Goal: Navigation & Orientation: Find specific page/section

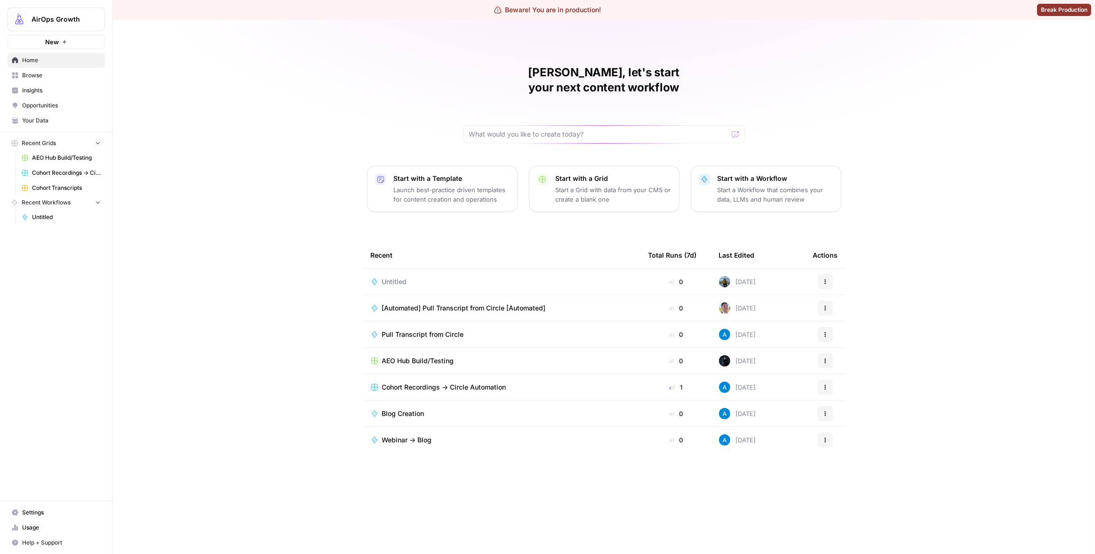
click at [53, 85] on link "Insights" at bounding box center [56, 90] width 97 height 15
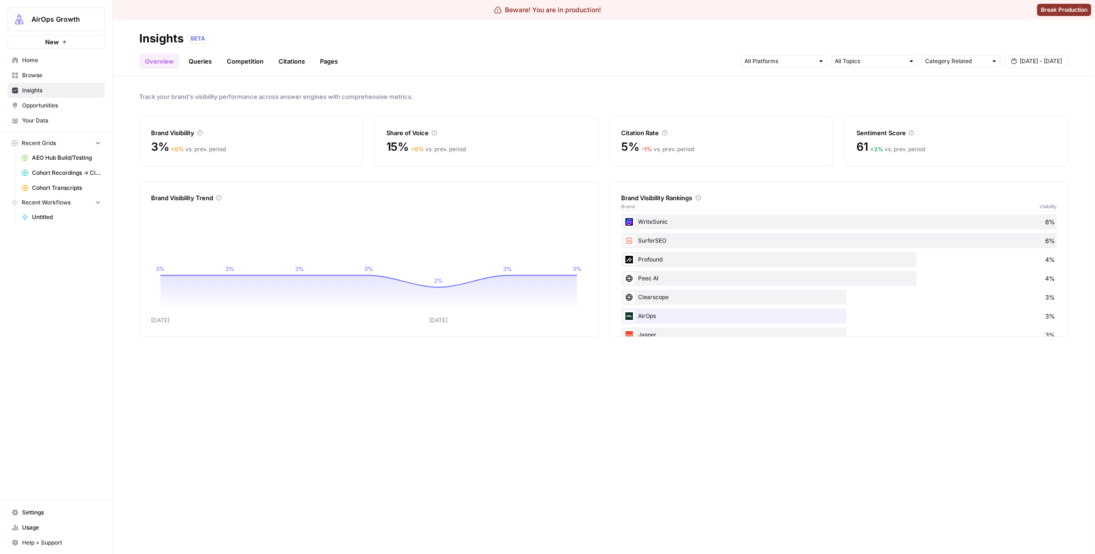
click at [45, 118] on span "Your Data" at bounding box center [61, 120] width 79 height 8
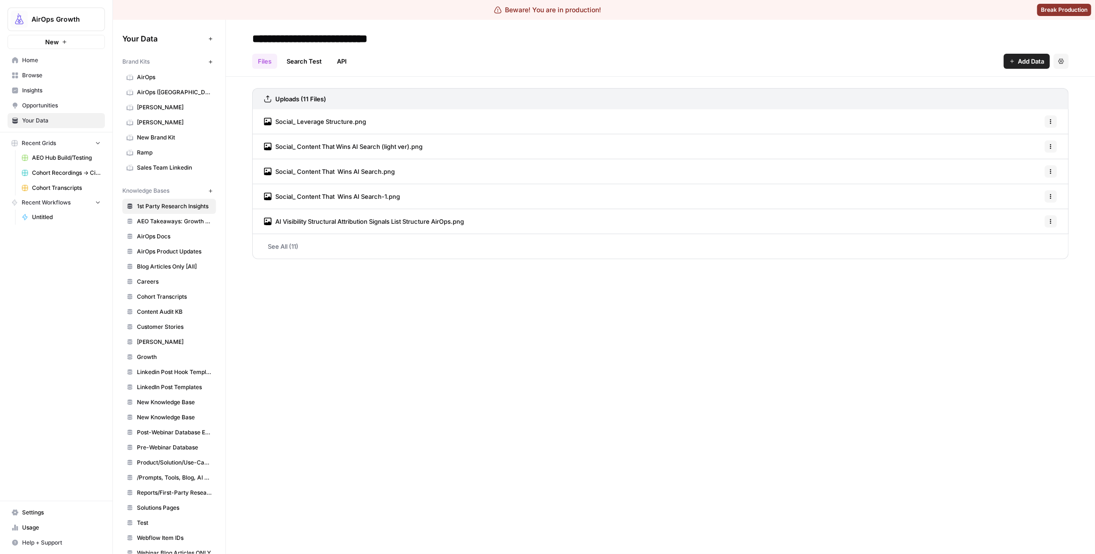
click at [20, 511] on link "Settings" at bounding box center [56, 512] width 97 height 15
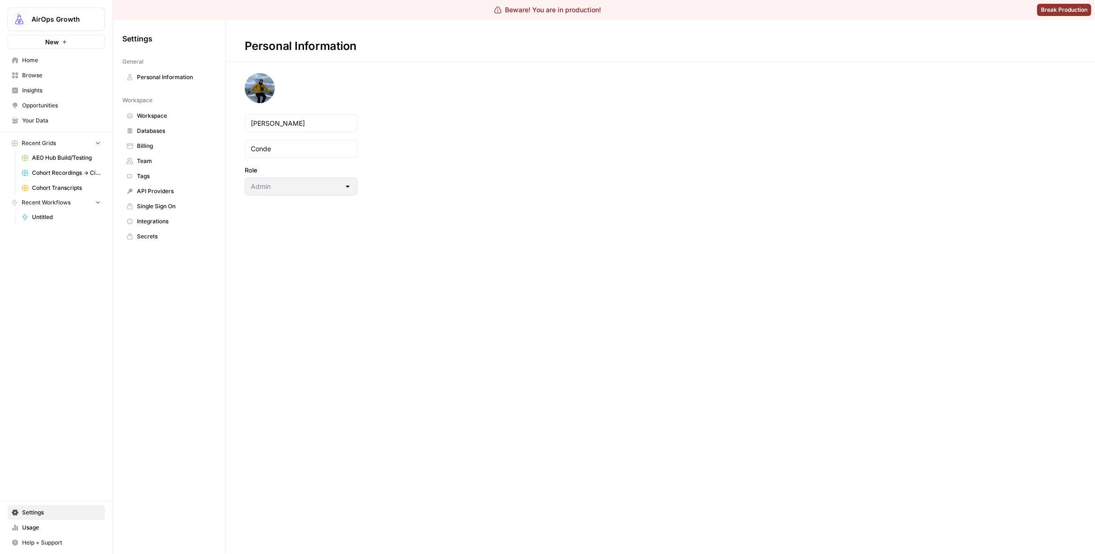
click at [168, 116] on span "Workspace" at bounding box center [174, 116] width 75 height 8
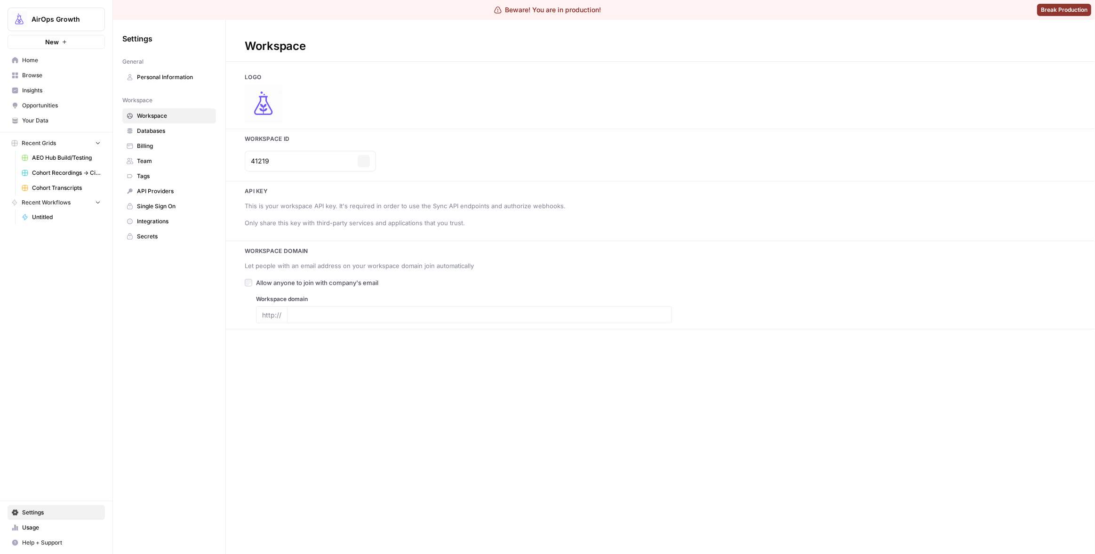
type input "[DOMAIN_NAME]"
click at [263, 163] on input "41219" at bounding box center [302, 160] width 103 height 9
click at [866, 39] on h1 "Workspace" at bounding box center [660, 41] width 869 height 42
click at [41, 73] on span "Browse" at bounding box center [61, 75] width 79 height 8
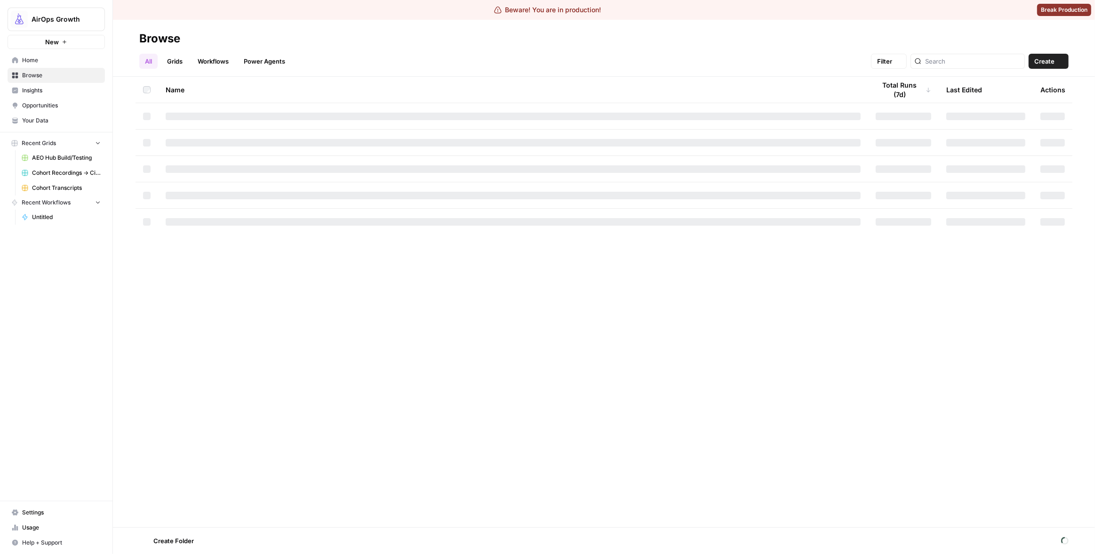
click at [42, 83] on link "Insights" at bounding box center [56, 90] width 97 height 15
